Goal: Navigation & Orientation: Find specific page/section

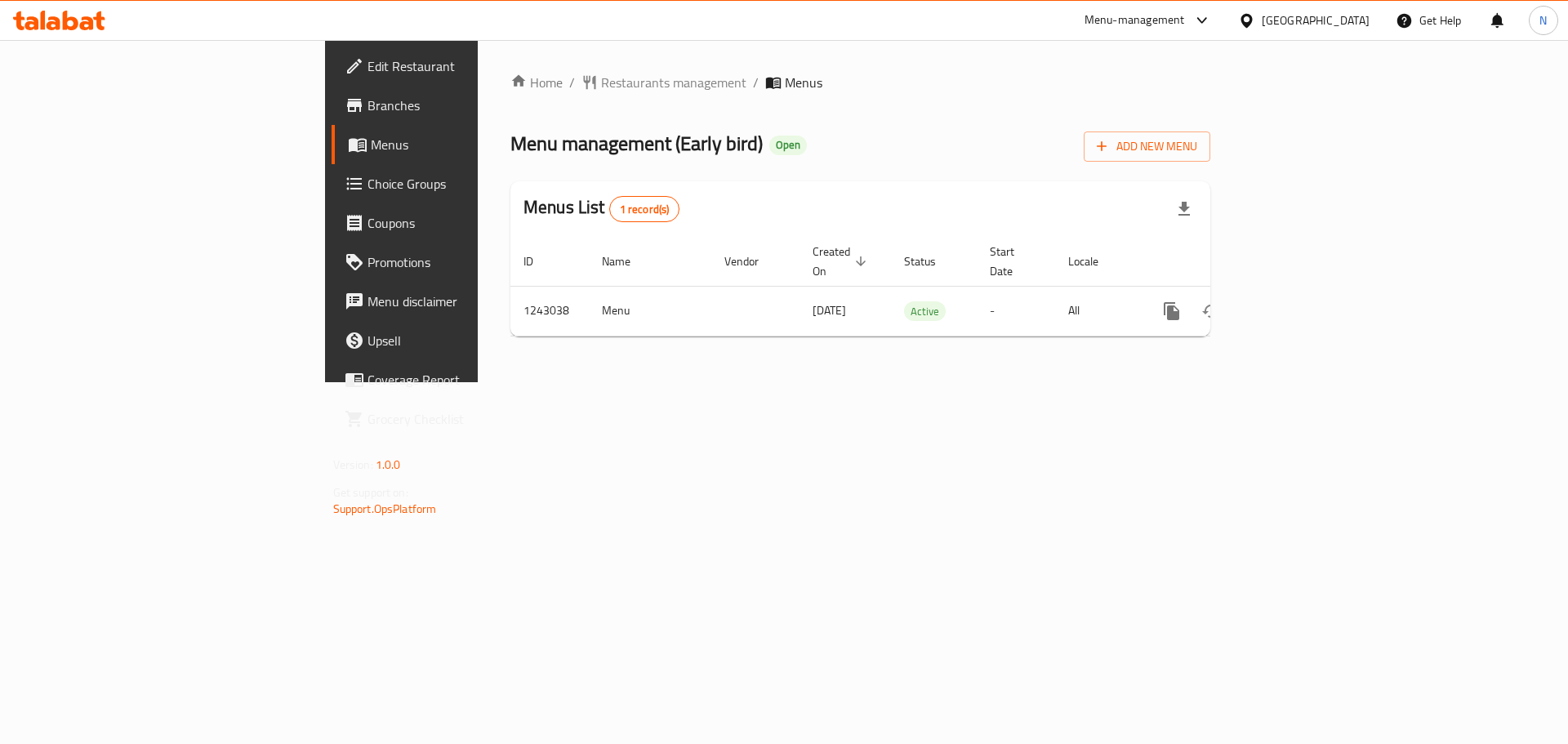
click at [1309, 24] on div "United Arab Emirates" at bounding box center [1316, 20] width 108 height 18
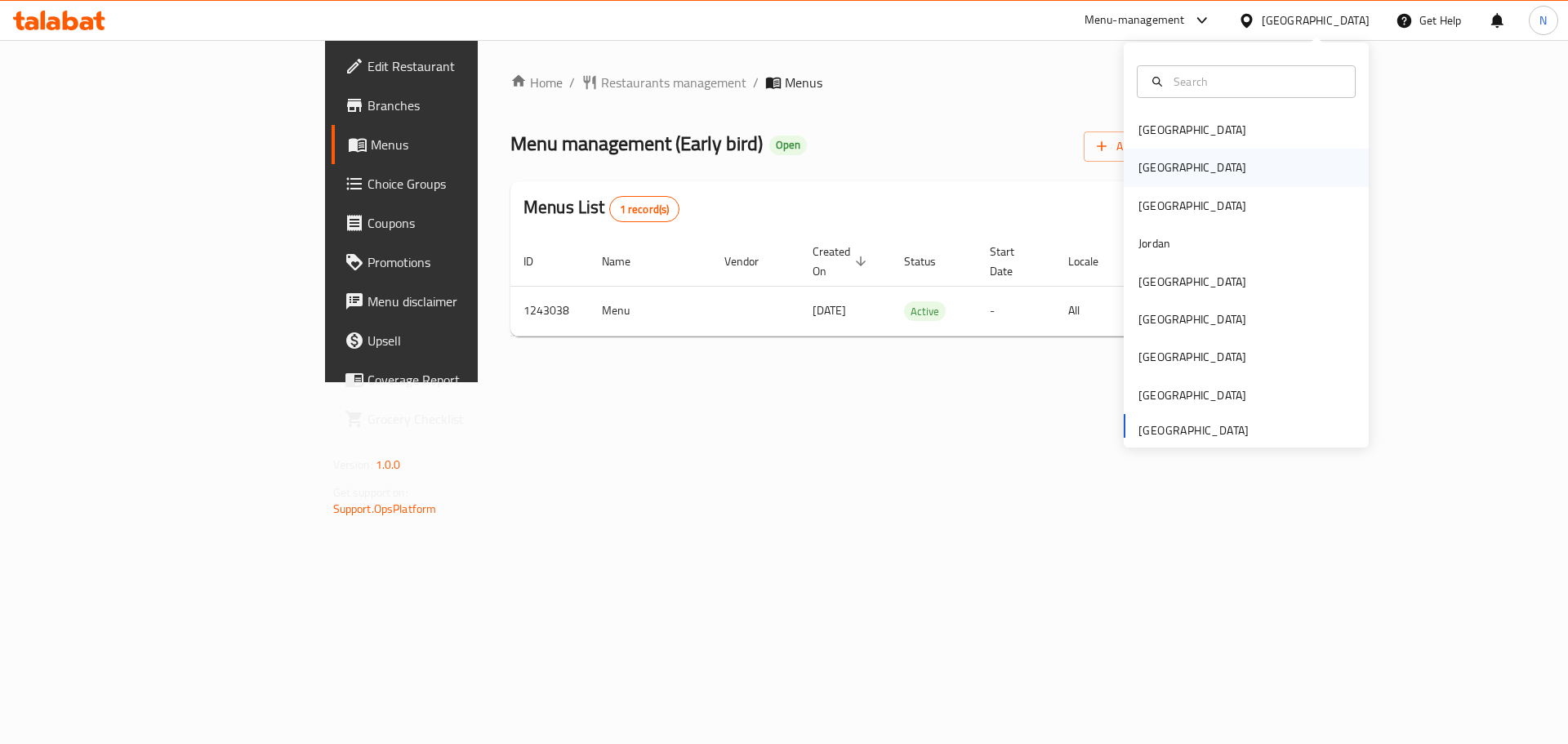
click at [1163, 163] on div "[GEOGRAPHIC_DATA]" at bounding box center [1193, 167] width 134 height 38
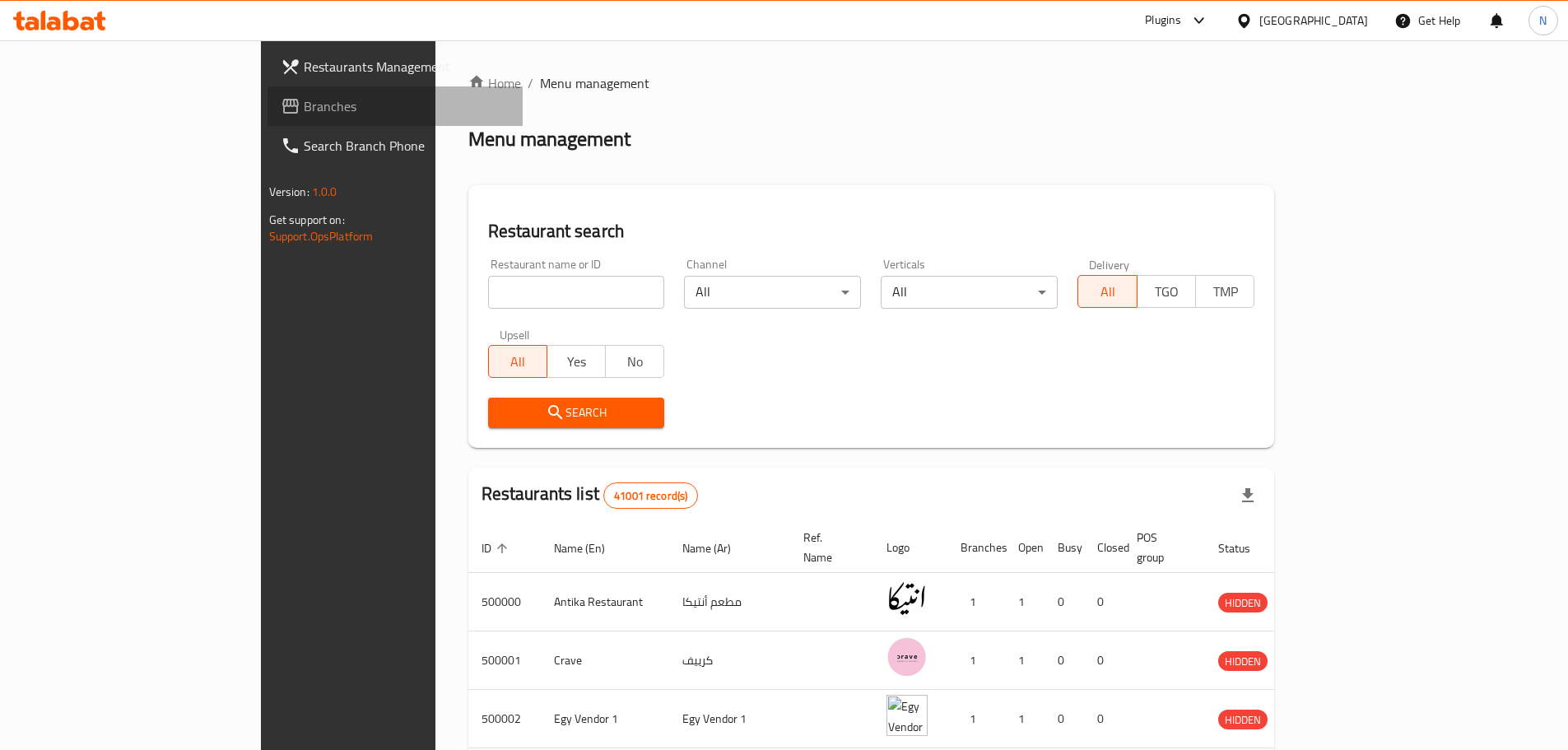
click at [303, 109] on span "Branches" at bounding box center [406, 105] width 206 height 19
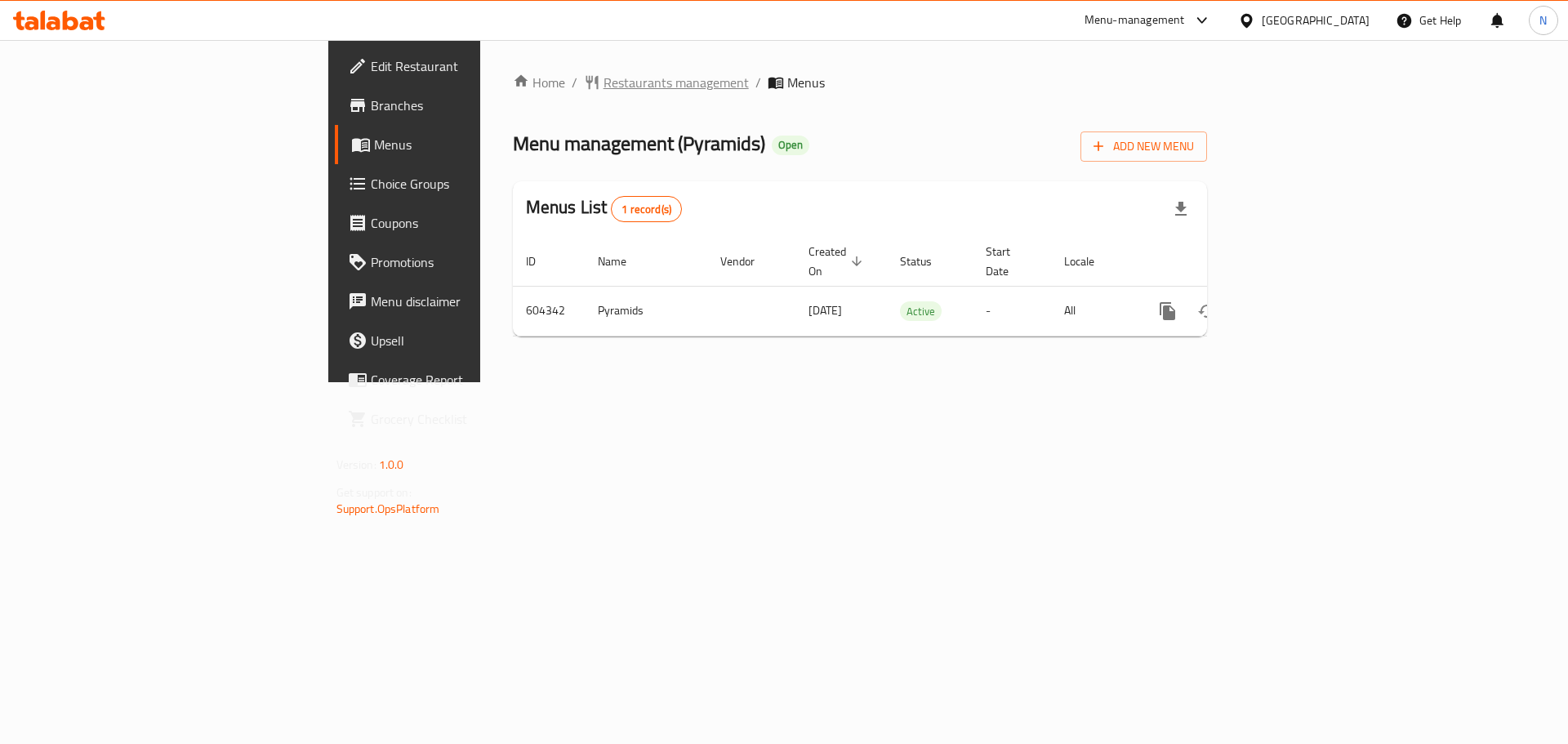
click at [603, 77] on span "Restaurants management" at bounding box center [676, 81] width 146 height 19
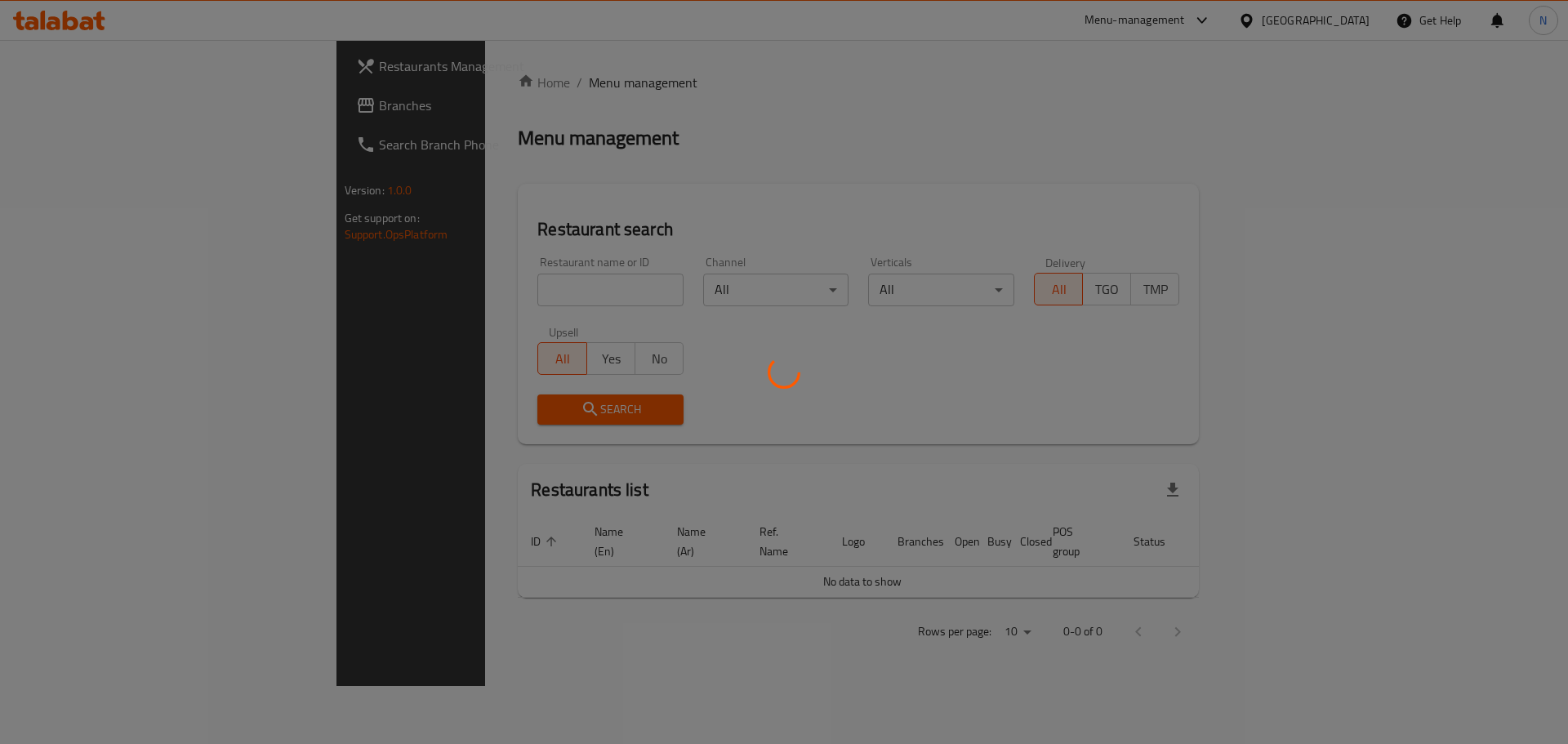
click at [83, 109] on div at bounding box center [784, 372] width 1568 height 744
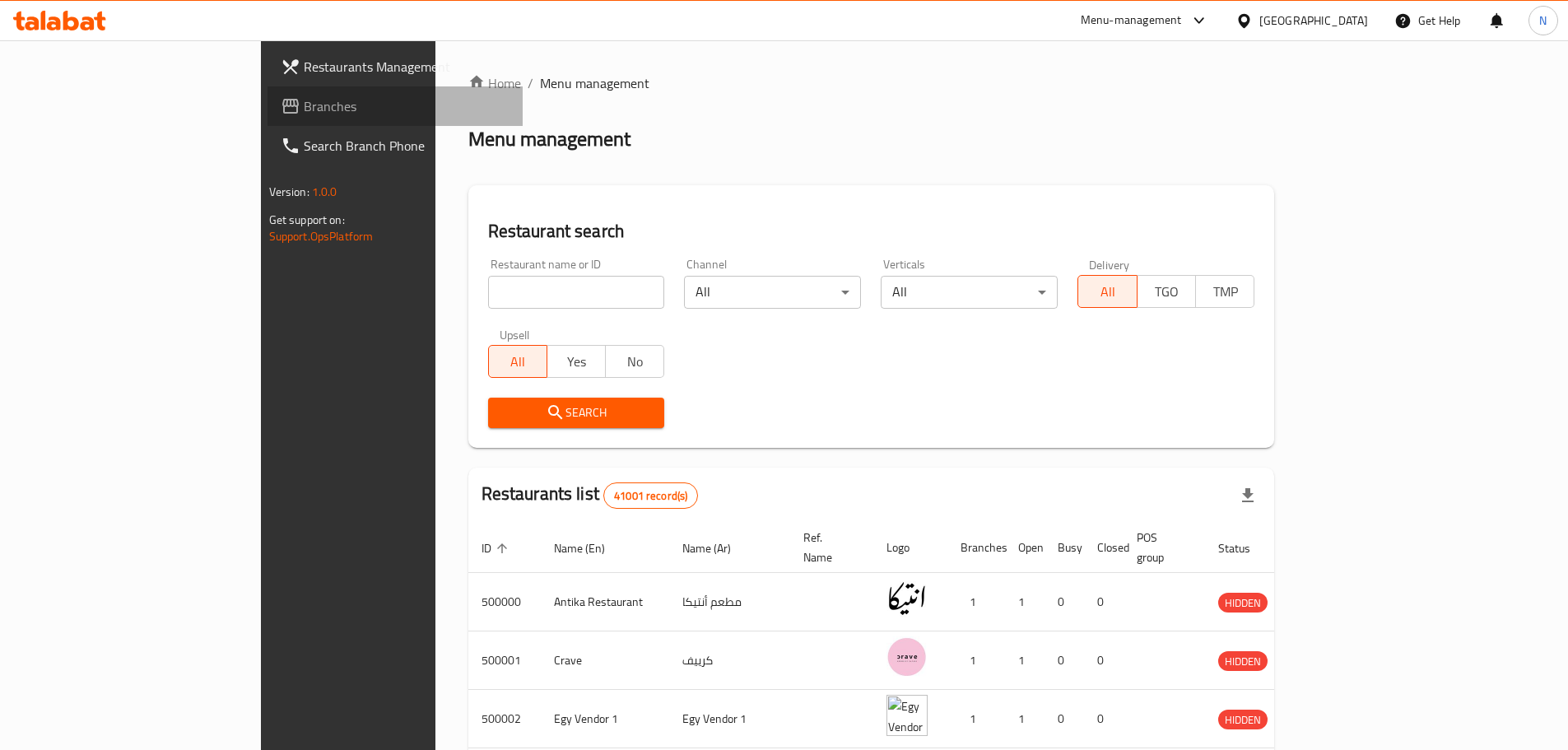
click at [303, 110] on span "Branches" at bounding box center [406, 105] width 206 height 19
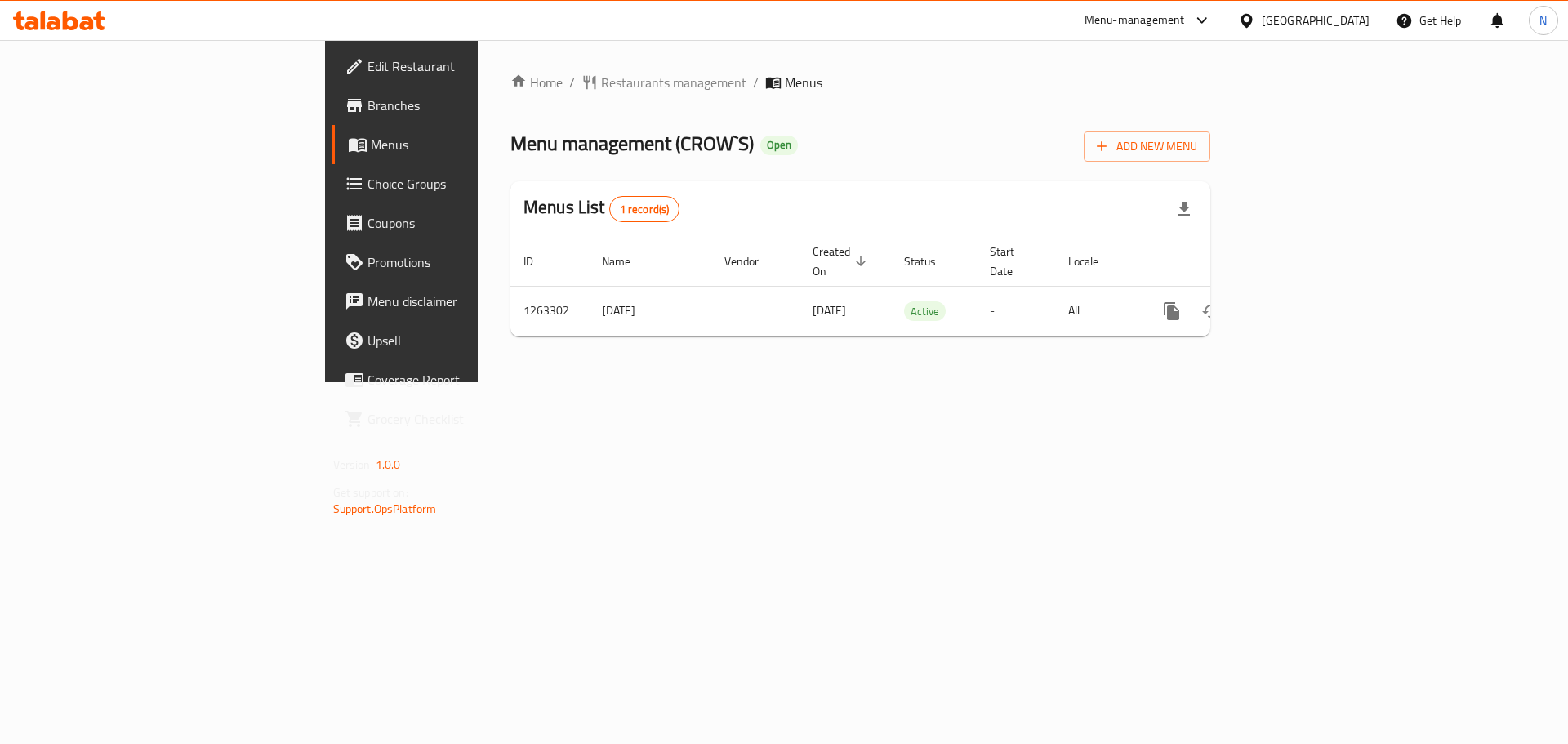
click at [1256, 27] on icon at bounding box center [1247, 20] width 17 height 17
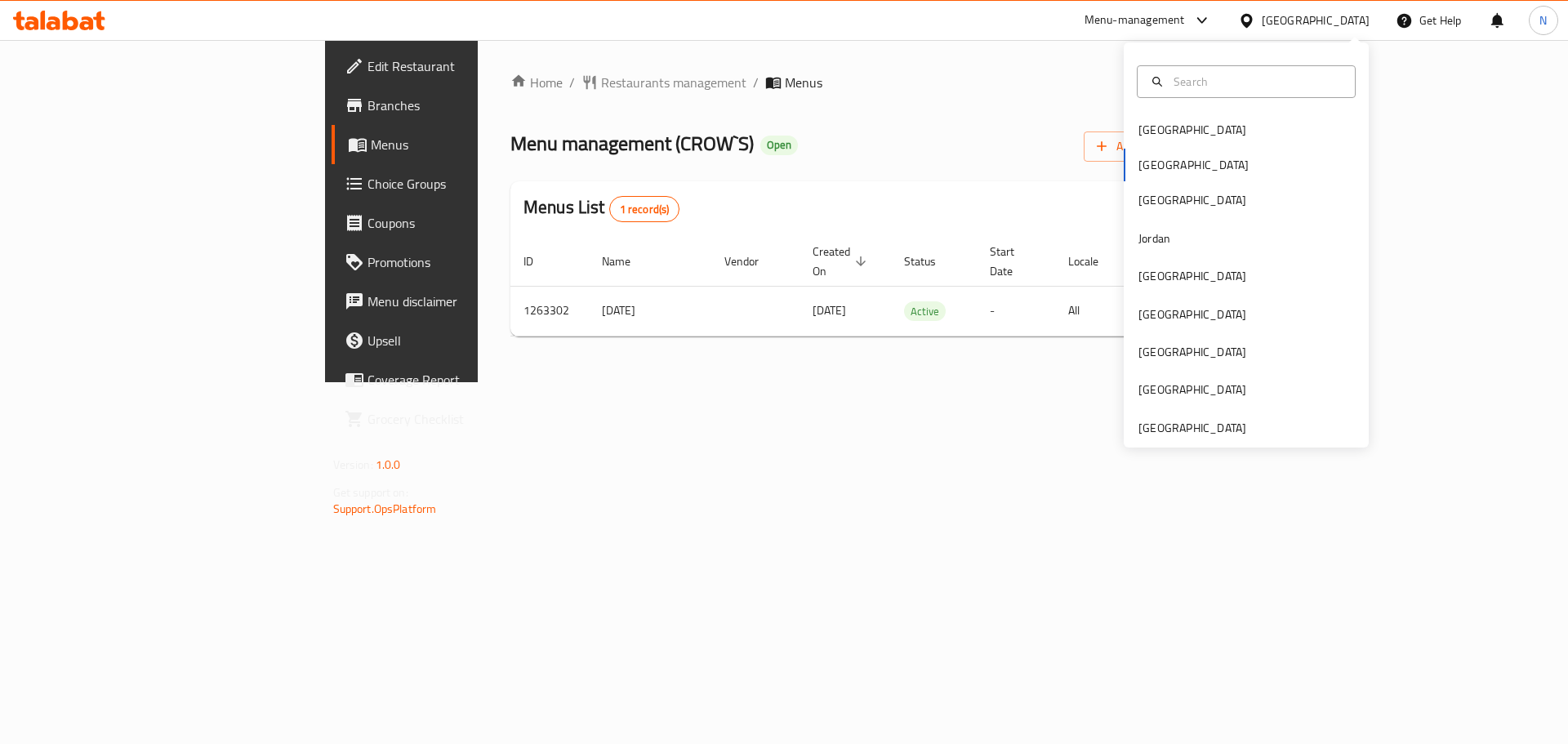
click at [1262, 22] on div at bounding box center [1250, 20] width 24 height 18
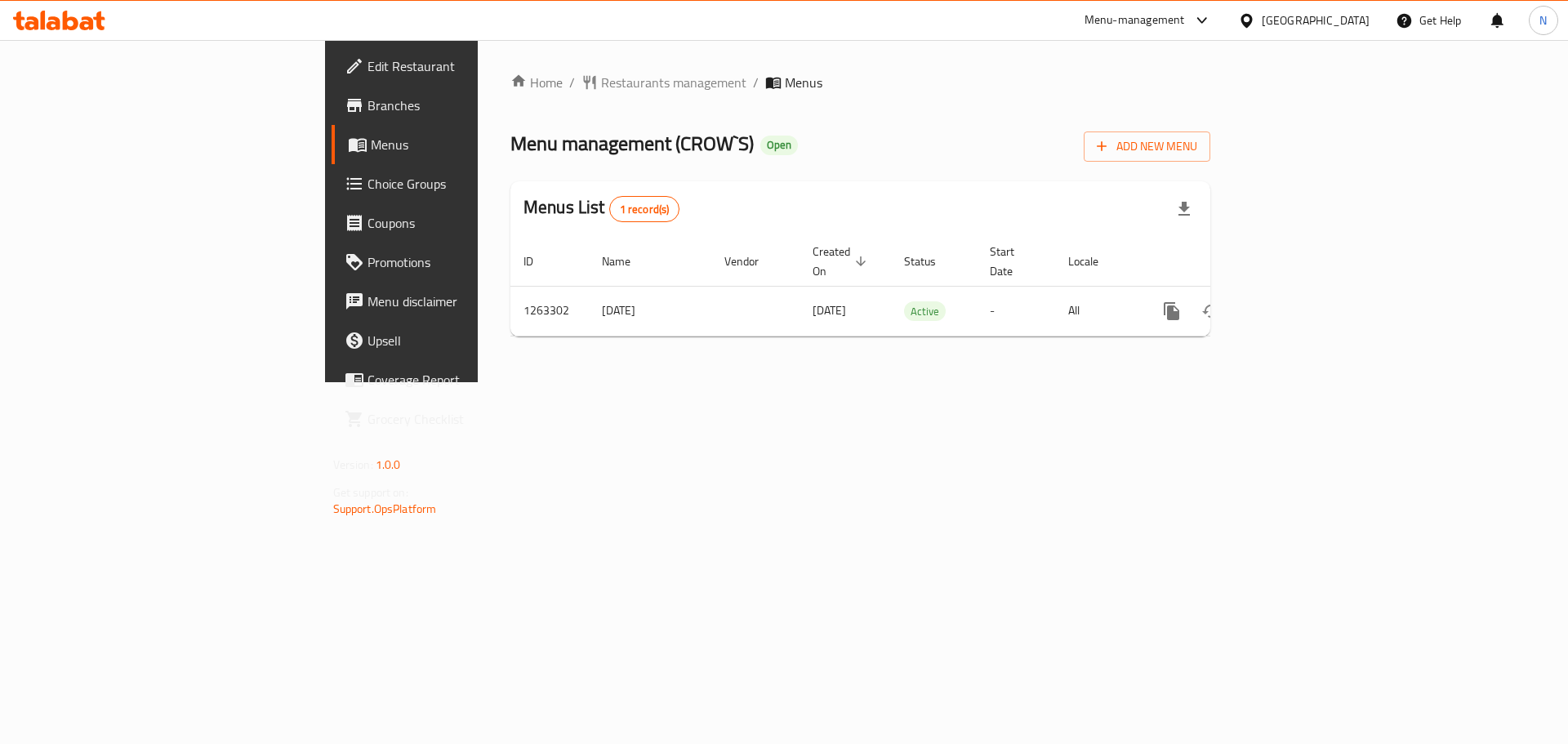
click at [1343, 27] on div "Egypt" at bounding box center [1316, 20] width 108 height 18
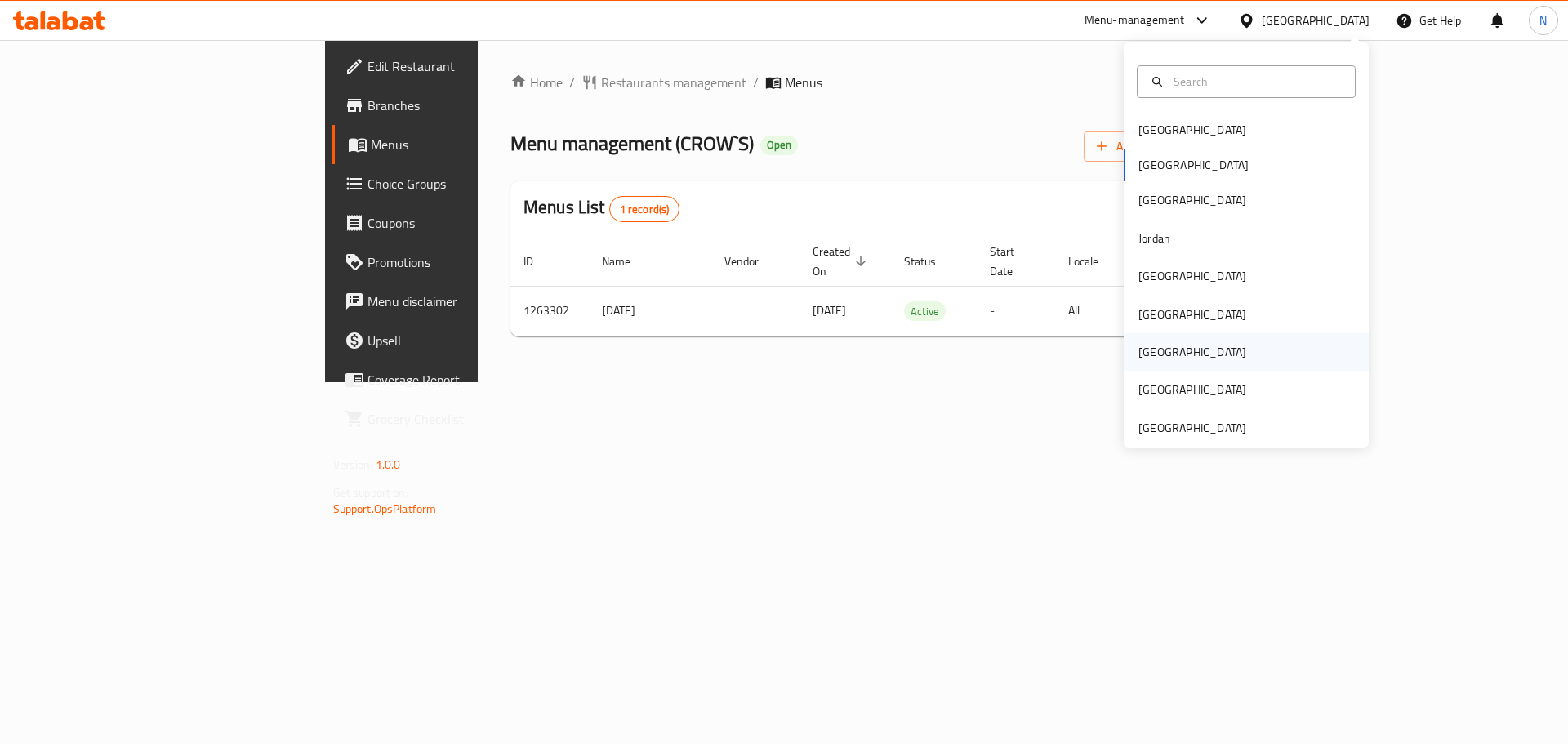
click at [1178, 364] on div "Qatar" at bounding box center [1247, 351] width 245 height 38
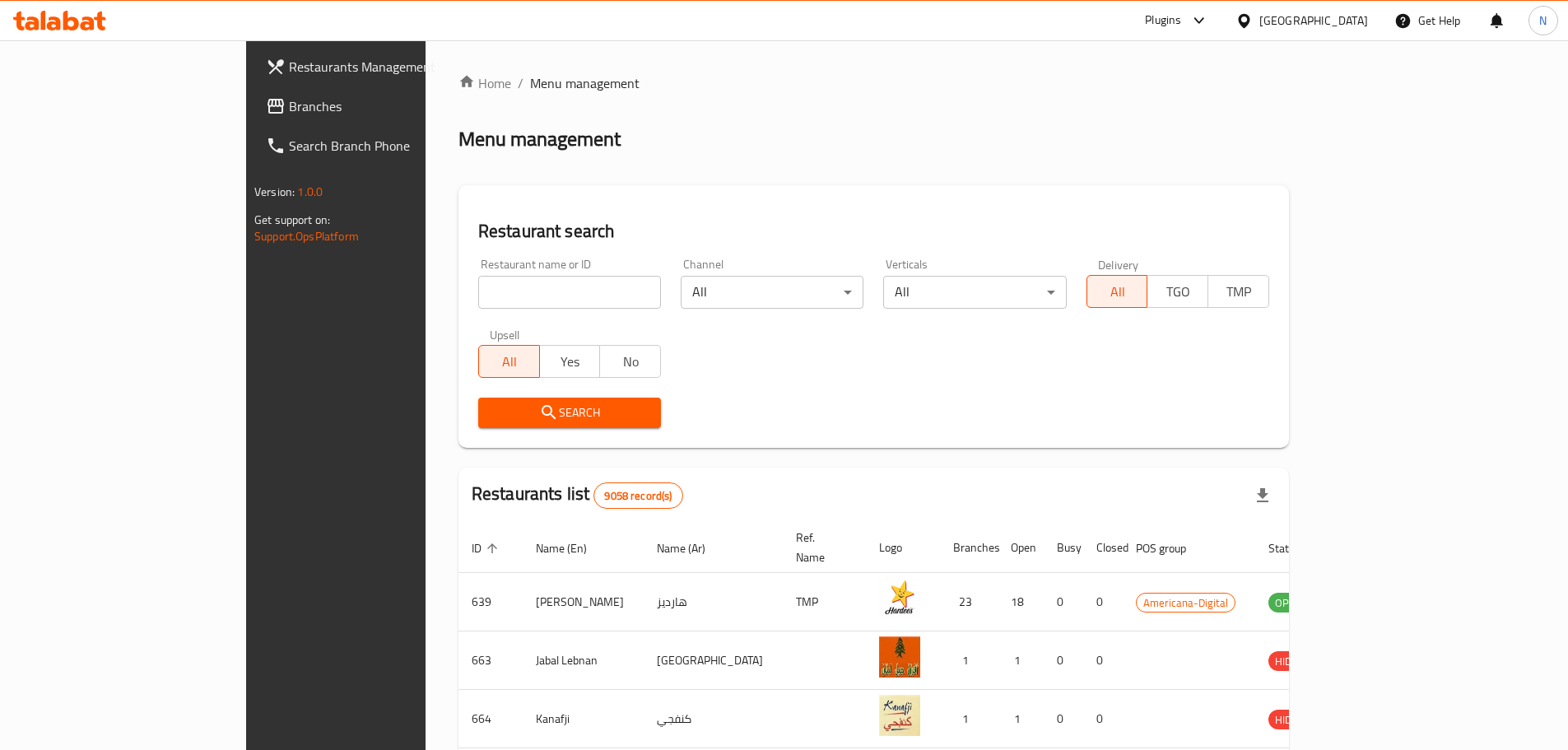
click at [87, 102] on div at bounding box center [784, 375] width 1568 height 750
click at [289, 102] on span "Branches" at bounding box center [391, 105] width 206 height 19
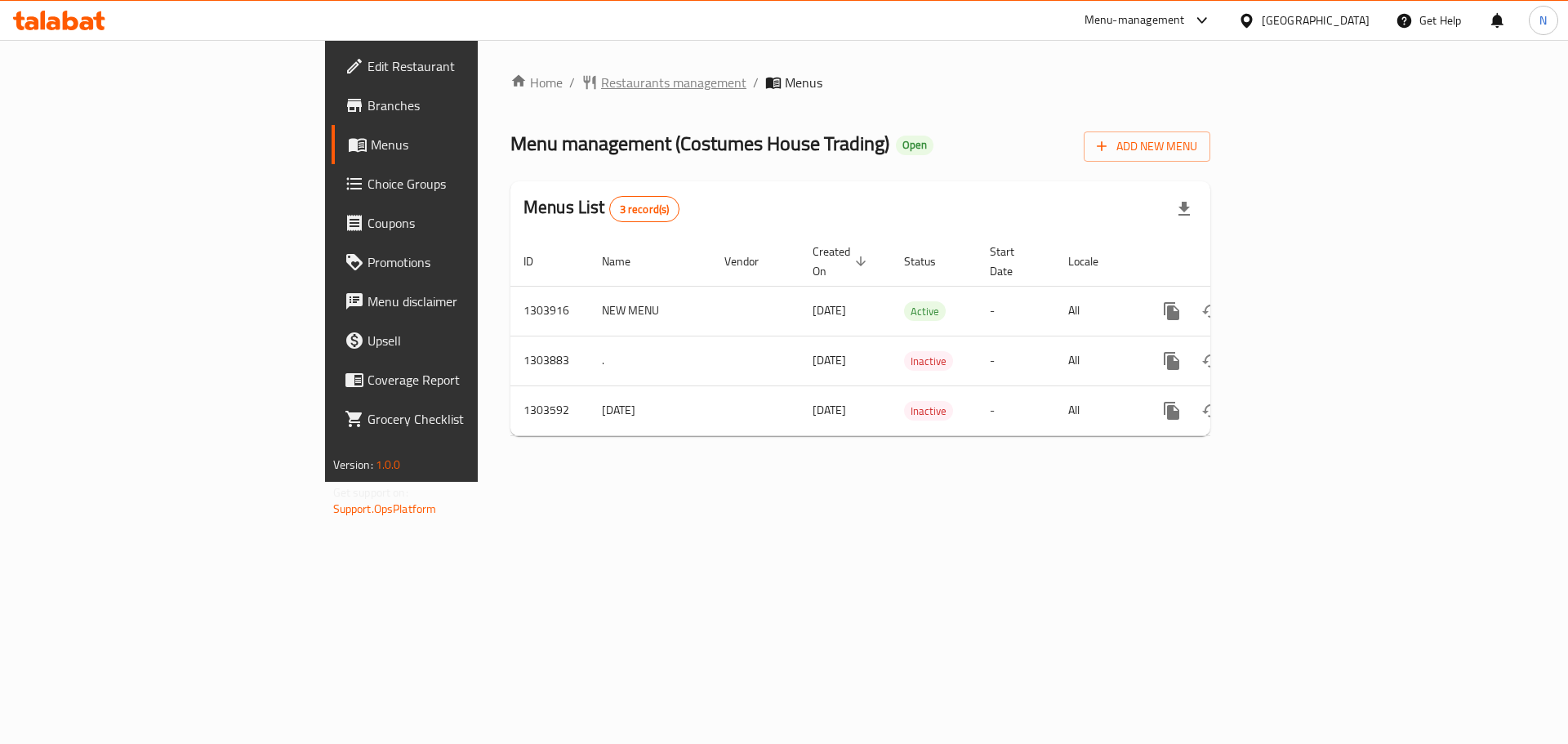
click at [601, 81] on span "Restaurants management" at bounding box center [674, 81] width 146 height 19
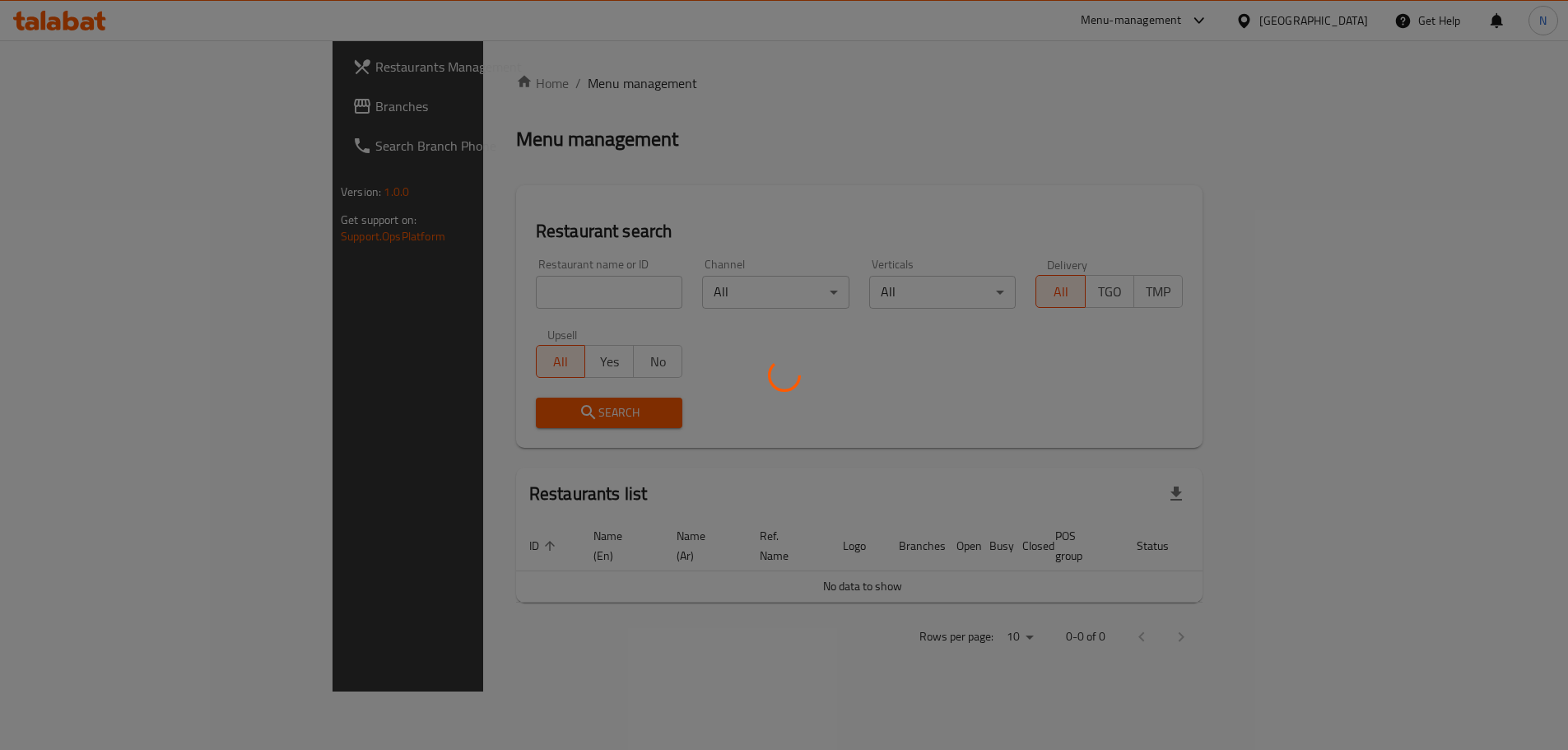
click at [113, 115] on div at bounding box center [784, 375] width 1568 height 750
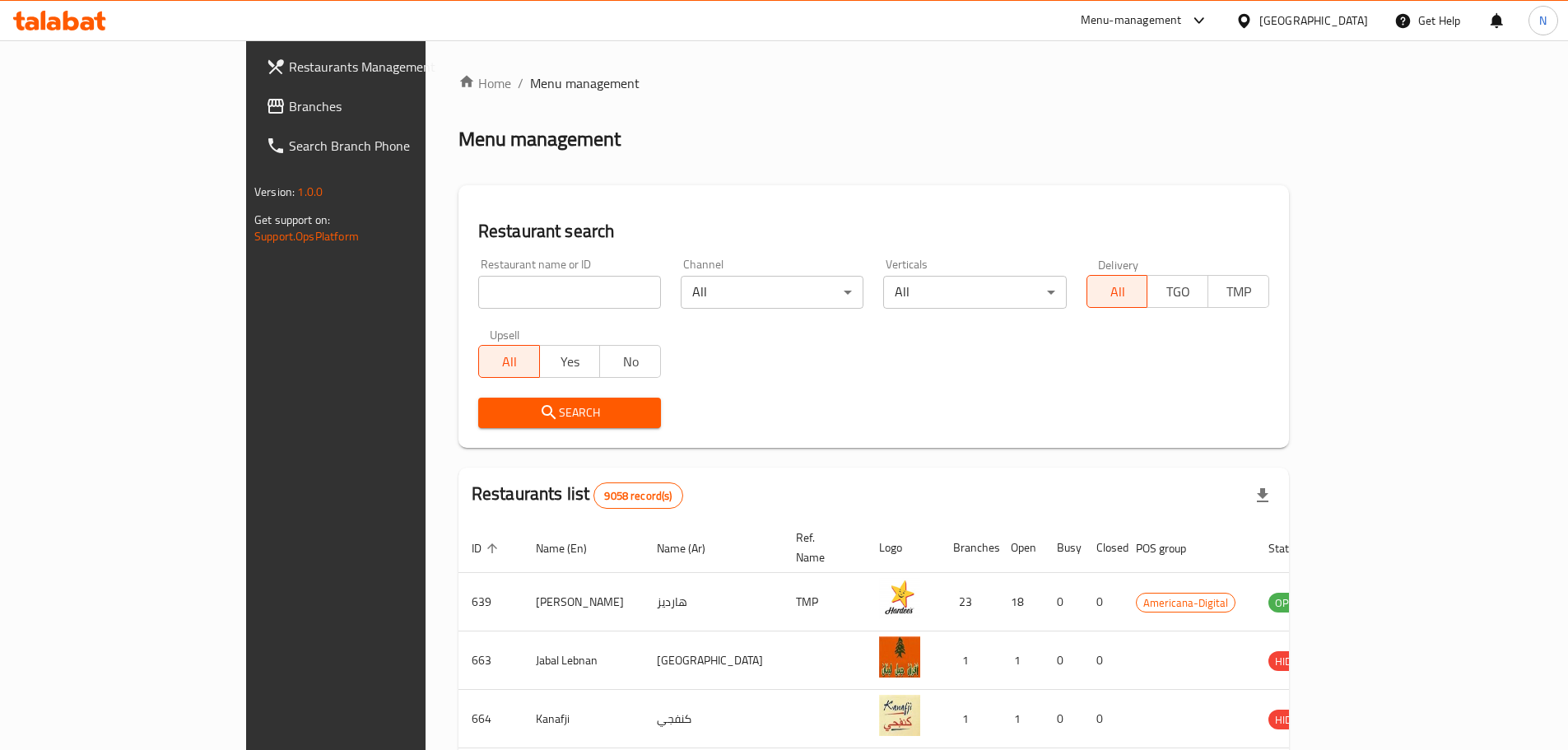
click at [289, 115] on span "Branches" at bounding box center [391, 105] width 206 height 19
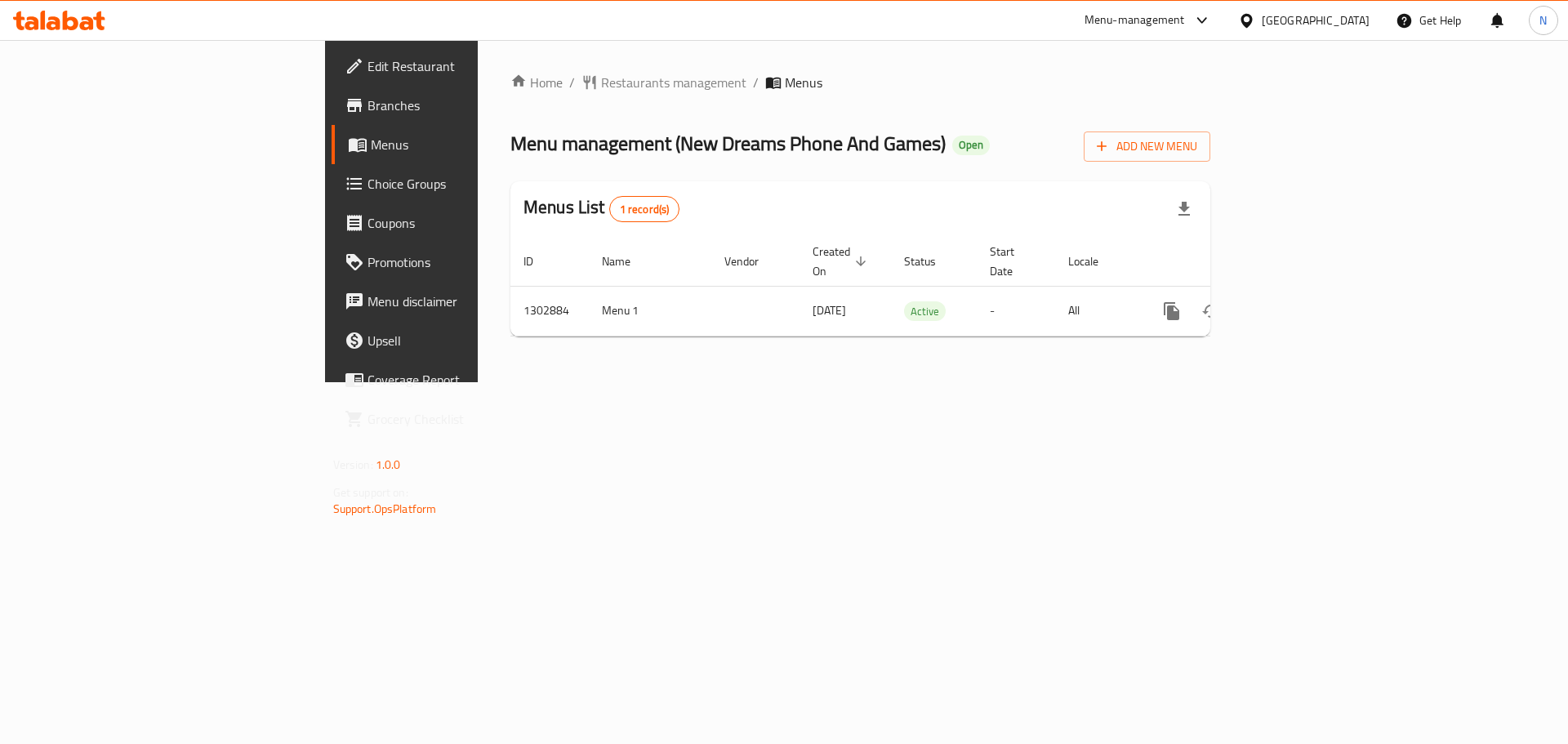
click at [1256, 24] on icon at bounding box center [1247, 20] width 17 height 17
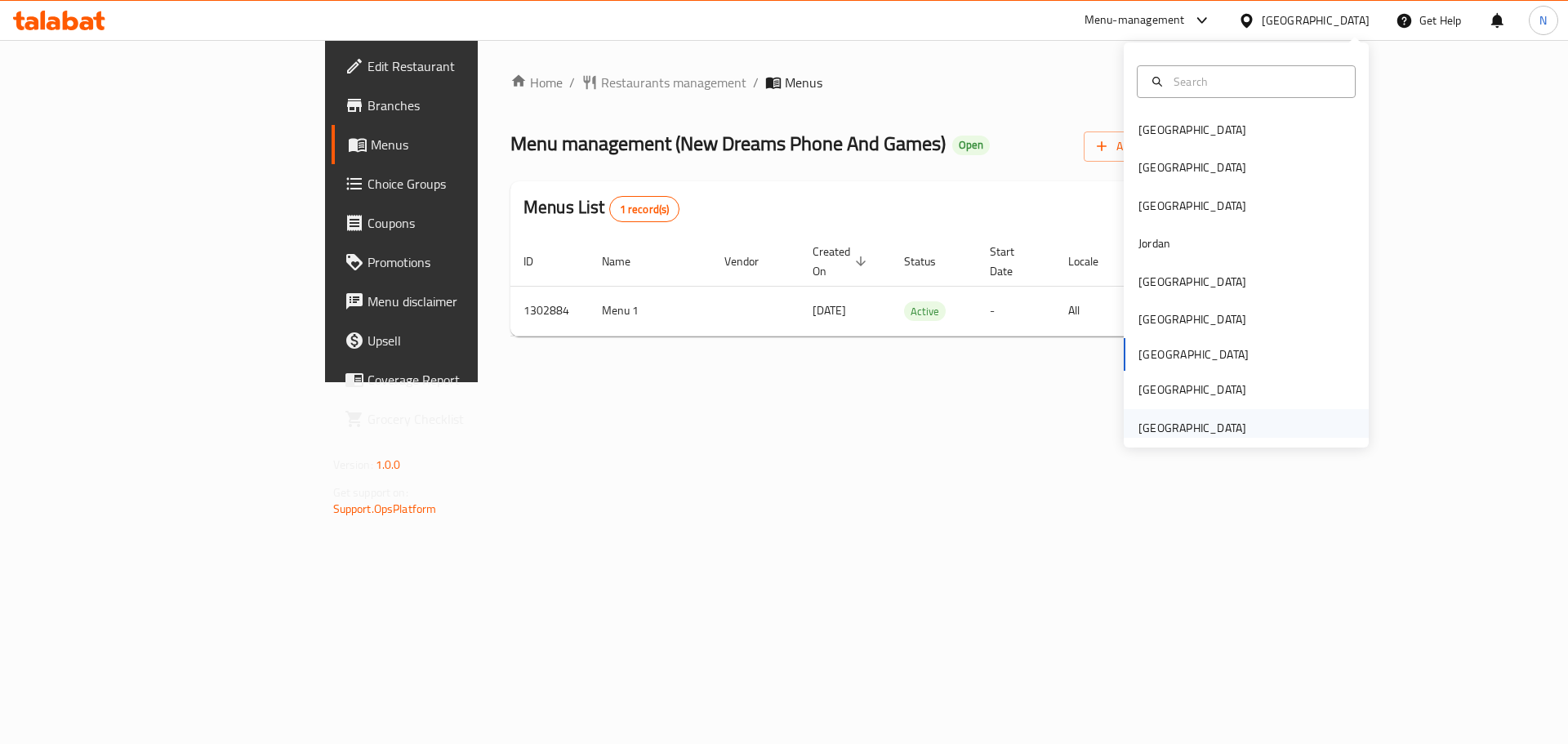
click at [1213, 426] on div "[GEOGRAPHIC_DATA]" at bounding box center [1193, 428] width 108 height 18
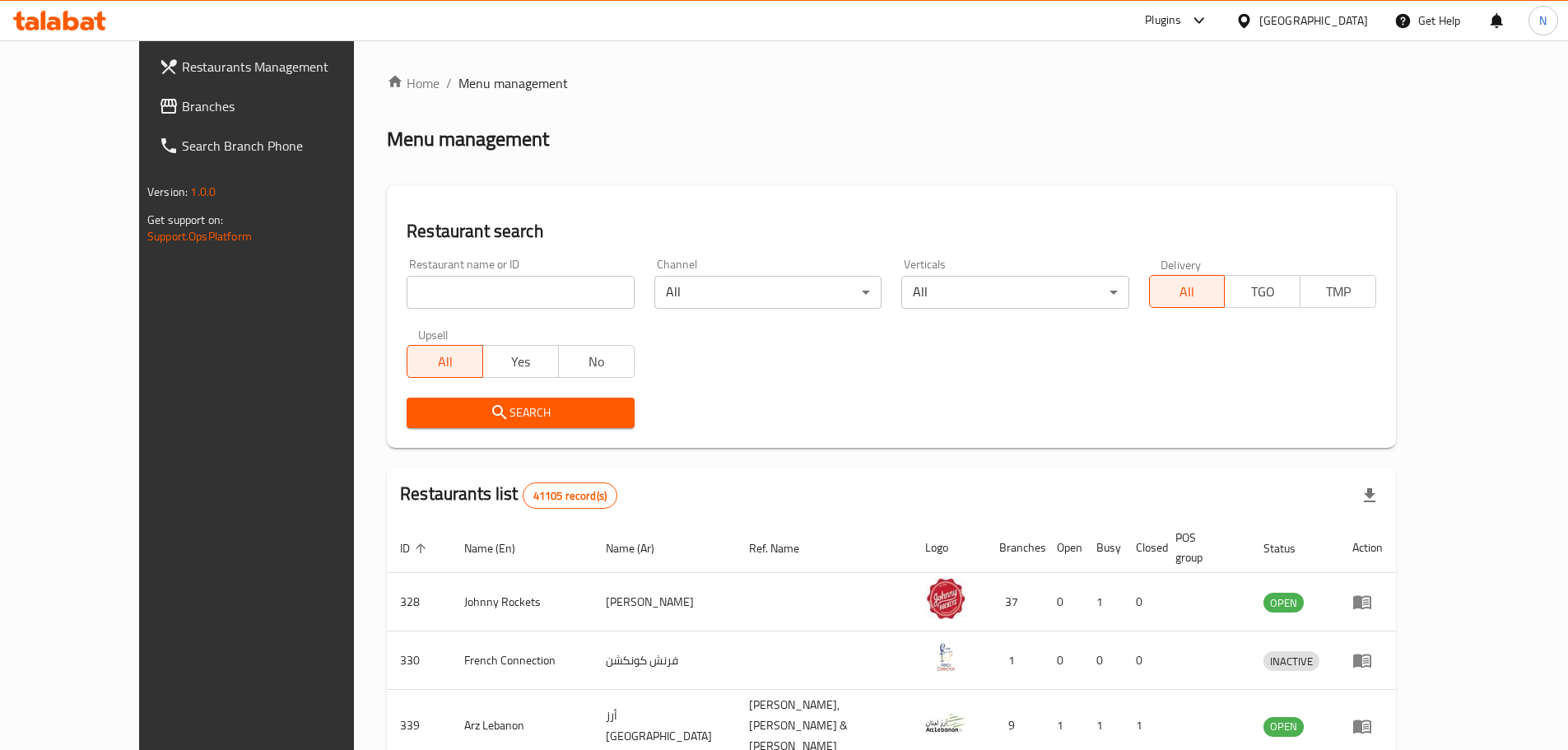
click at [182, 99] on span "Branches" at bounding box center [284, 105] width 206 height 19
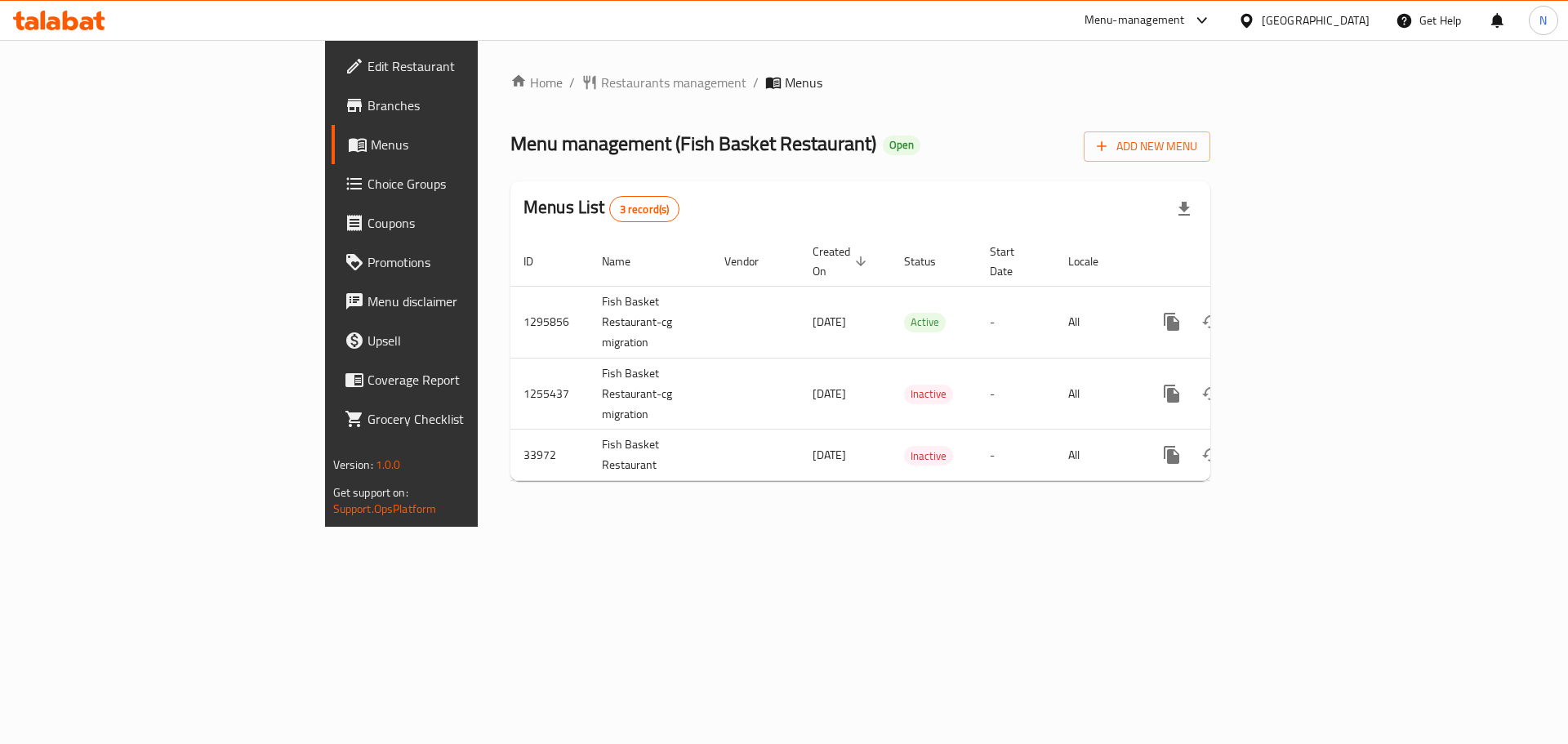
click at [511, 95] on div "Home / Restaurants management / Menus Menu management ( Fish Basket Restaurant …" at bounding box center [860, 283] width 700 height 421
click at [584, 88] on icon "breadcrumb" at bounding box center [589, 82] width 12 height 14
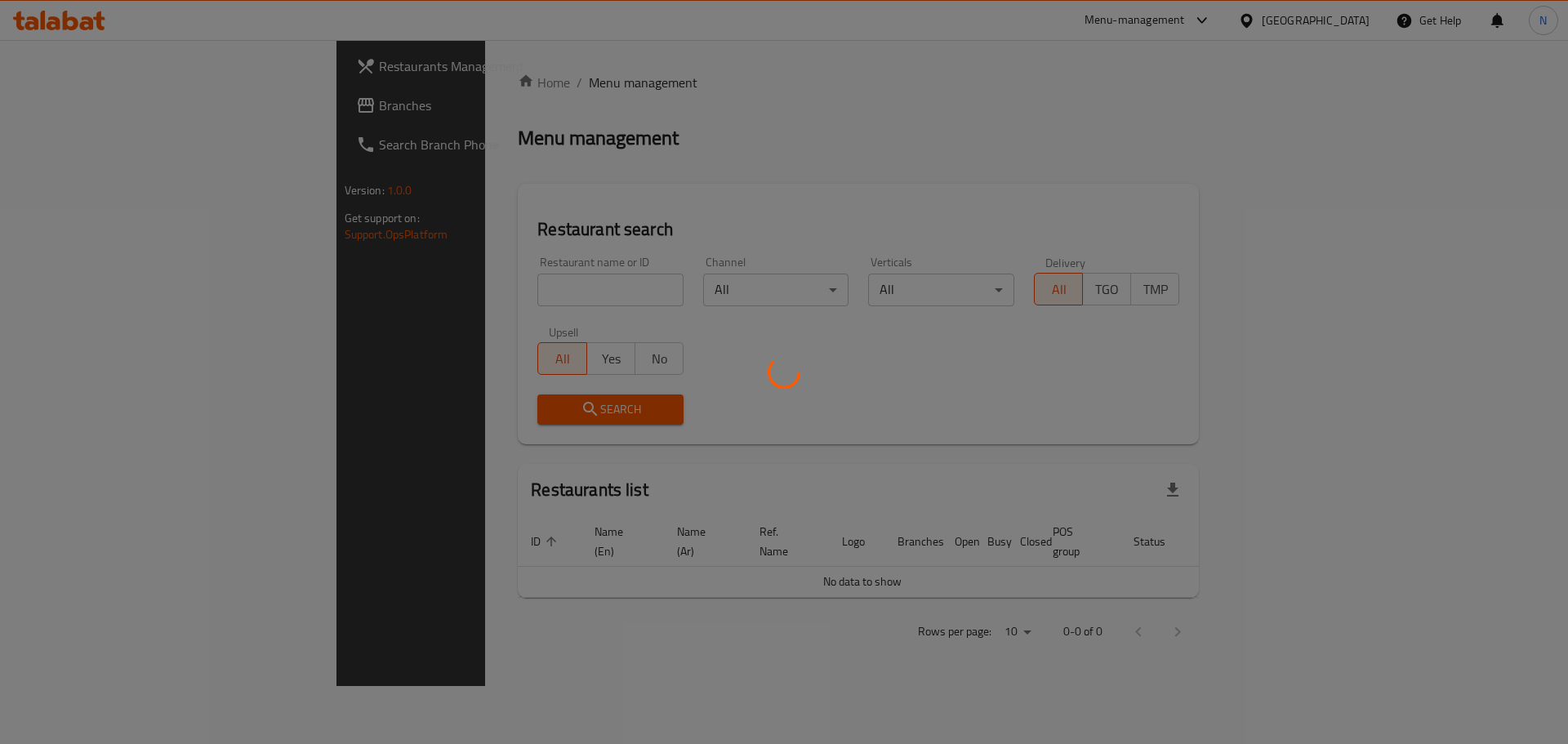
click at [16, 102] on div at bounding box center [784, 372] width 1568 height 744
click at [66, 107] on div at bounding box center [784, 372] width 1568 height 744
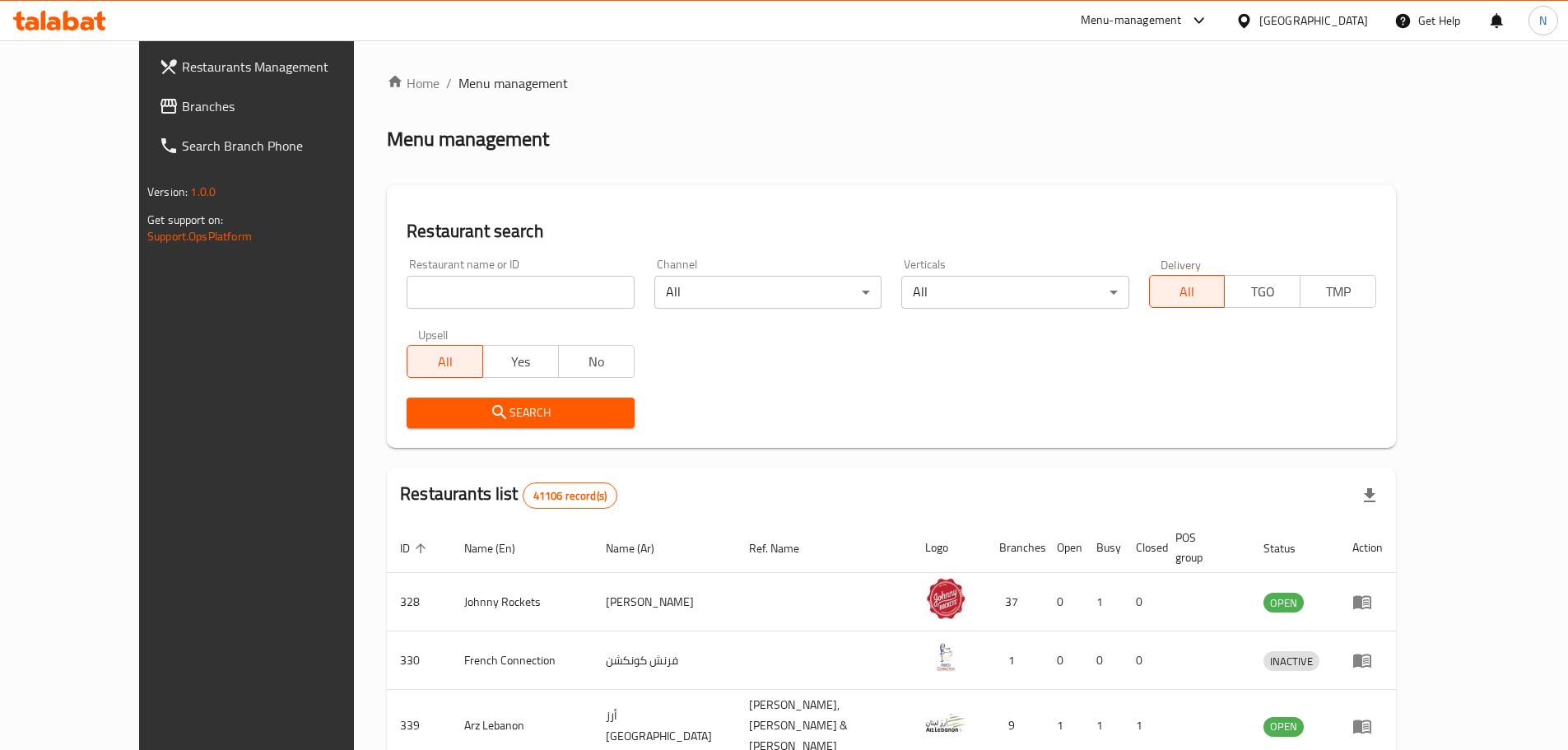
click at [182, 108] on span "Branches" at bounding box center [284, 105] width 206 height 19
